Goal: Find specific page/section: Find specific page/section

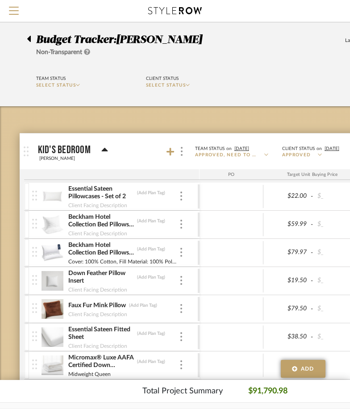
click at [29, 40] on icon at bounding box center [29, 39] width 4 height 6
click at [28, 40] on icon at bounding box center [29, 39] width 4 height 6
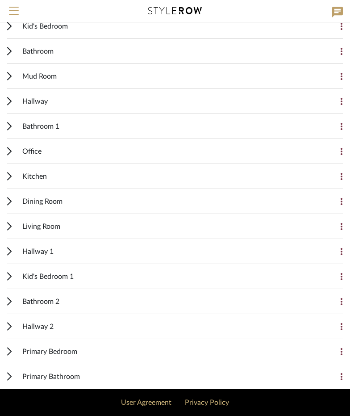
scroll to position [134, 0]
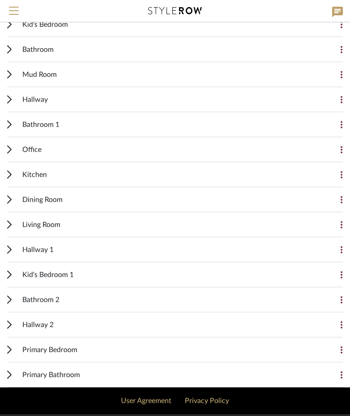
click at [11, 348] on icon at bounding box center [10, 349] width 4 height 7
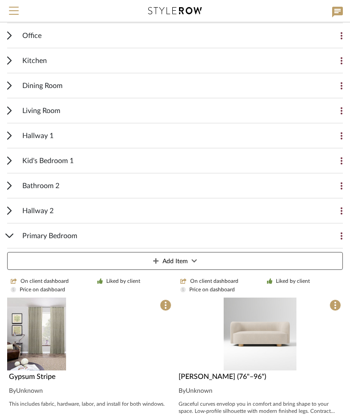
scroll to position [357, 0]
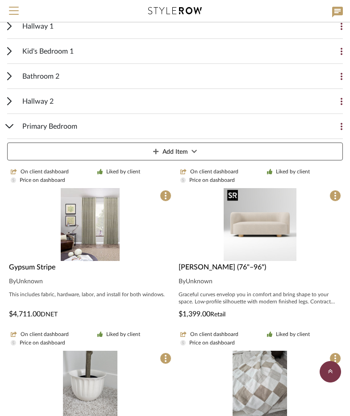
click at [248, 219] on img "0" at bounding box center [260, 224] width 73 height 73
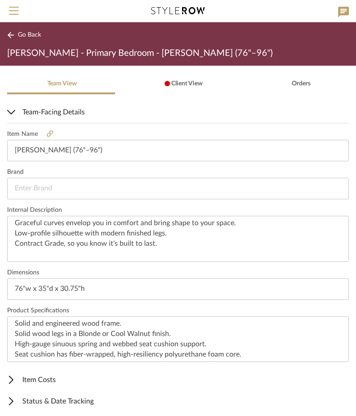
scroll to position [216, 0]
